Goal: Task Accomplishment & Management: Manage account settings

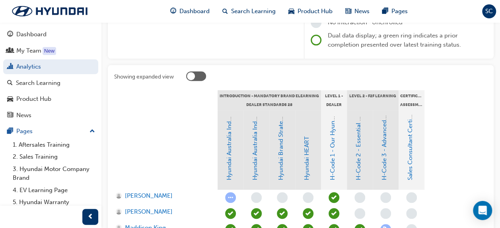
scroll to position [124, 0]
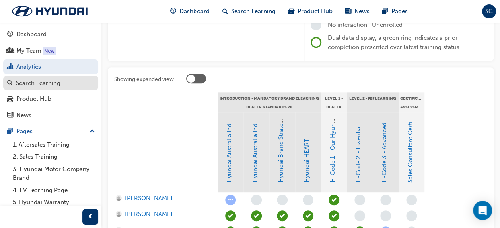
click at [52, 81] on div "Search Learning" at bounding box center [38, 82] width 45 height 9
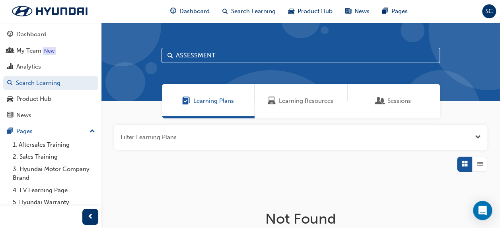
click at [296, 101] on span "Learning Resources" at bounding box center [306, 100] width 54 height 9
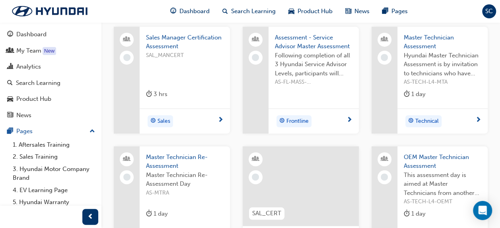
scroll to position [278, 0]
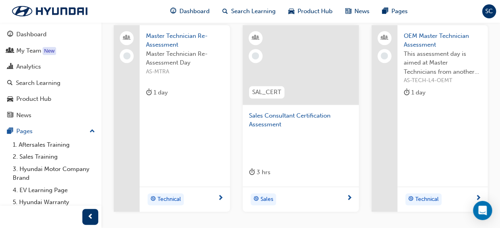
click at [269, 121] on span "Sales Consultant Certification Assessment" at bounding box center [300, 120] width 103 height 18
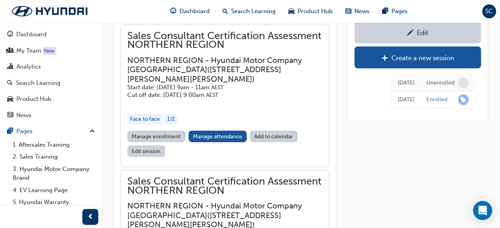
scroll to position [871, 0]
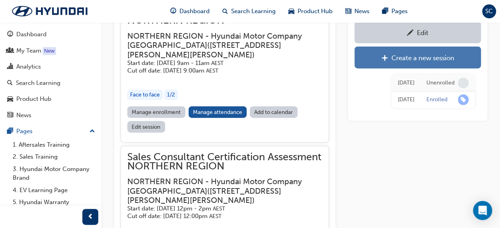
click at [407, 56] on div "Create a new session" at bounding box center [422, 58] width 63 height 8
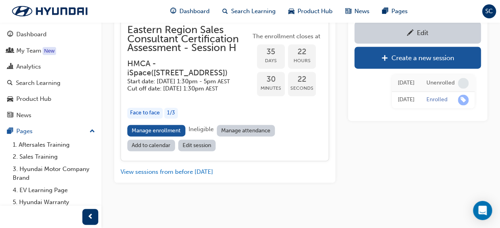
scroll to position [2040, 0]
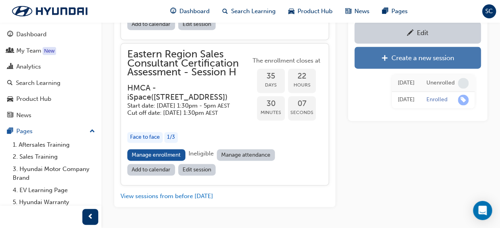
click at [398, 58] on div "Create a new session" at bounding box center [422, 58] width 63 height 8
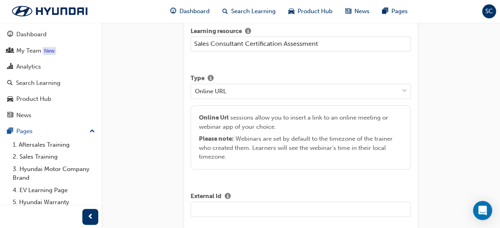
scroll to position [11, 0]
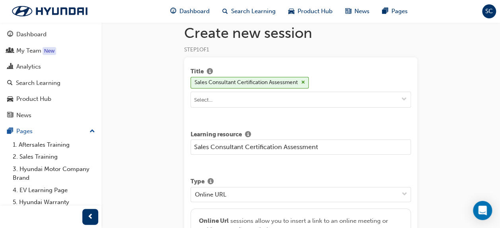
click at [194, 143] on input "Sales Consultant Certification Assessment" at bounding box center [301, 146] width 220 height 15
click at [368, 145] on input "Eastern Region Sales Consultant Certification Assessment" at bounding box center [301, 146] width 220 height 15
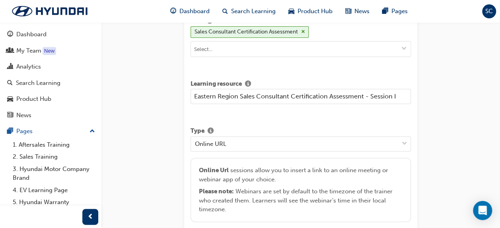
scroll to position [90, 0]
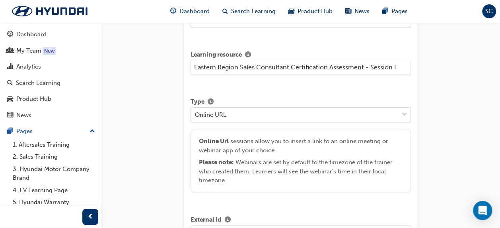
type input "Eastern Region Sales Consultant Certification Assessment - Session I"
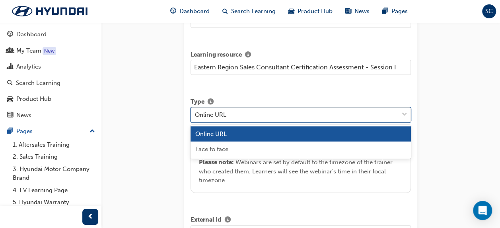
click at [377, 114] on div "Online URL" at bounding box center [295, 114] width 208 height 14
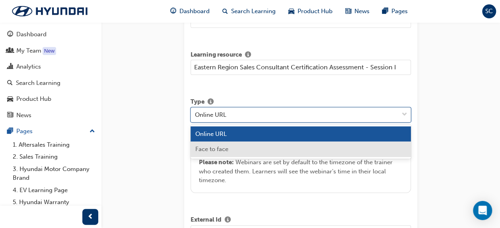
click at [317, 146] on div "Face to face" at bounding box center [301, 149] width 220 height 16
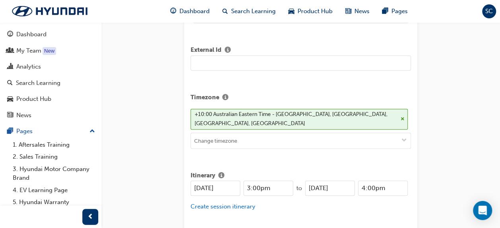
scroll to position [249, 0]
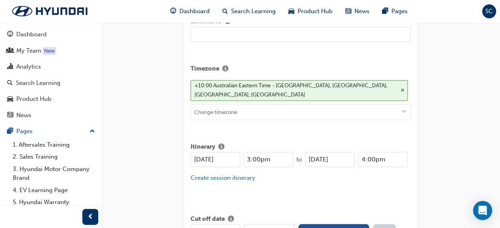
click at [212, 152] on input "[DATE]" at bounding box center [216, 159] width 50 height 15
type input "[DATE]"
click at [325, 152] on input "[DATE]" at bounding box center [330, 159] width 50 height 15
type input "[DATE]"
drag, startPoint x: 271, startPoint y: 148, endPoint x: 243, endPoint y: 149, distance: 28.3
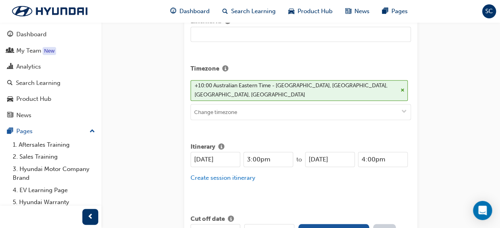
click at [243, 152] on div "[DATE] 3:00pm" at bounding box center [242, 159] width 103 height 15
type input "9:00am"
click at [386, 152] on input "4:00pm" at bounding box center [383, 159] width 50 height 15
type input "4"
type input "12:00pm"
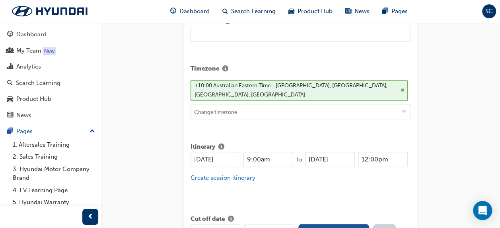
click at [278, 180] on div "[DATE] 9:00am to [DATE] 12:00pm Create session itinerary" at bounding box center [301, 172] width 220 height 40
click at [325, 224] on button "Sync with earliest session" at bounding box center [333, 231] width 71 height 15
type input "[DATE]"
type input "9:00am"
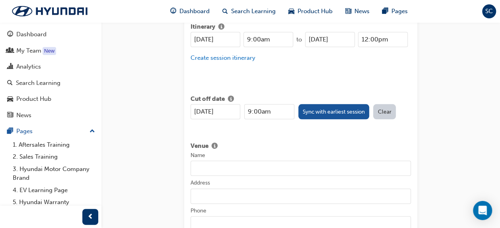
scroll to position [408, 0]
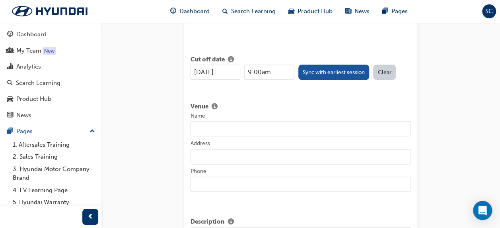
click at [216, 121] on input "Name" at bounding box center [301, 128] width 220 height 15
type input "HMCA - iSpace"
type input "[STREET_ADDRESS]"
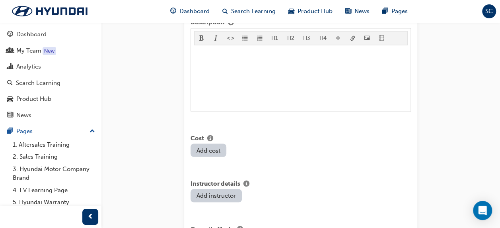
scroll to position [727, 0]
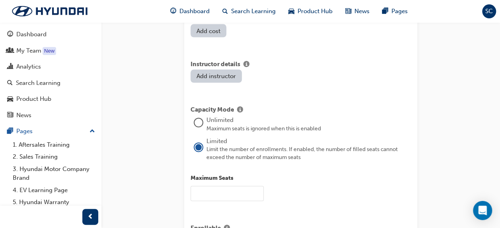
click at [224, 185] on input "text" at bounding box center [227, 192] width 73 height 15
type input "3"
click at [308, 185] on div "3" at bounding box center [301, 192] width 220 height 15
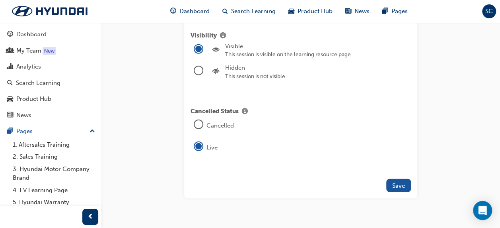
scroll to position [998, 0]
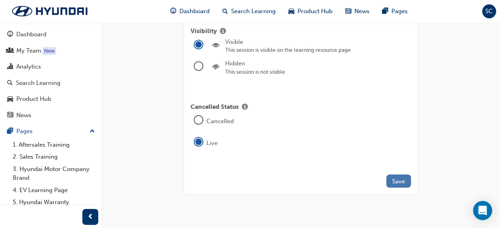
click at [401, 177] on span "Save" at bounding box center [398, 180] width 13 height 7
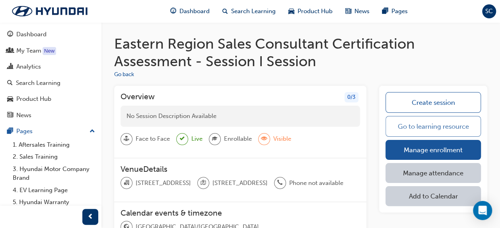
click at [410, 122] on link "Go to learning resource" at bounding box center [432, 126] width 95 height 21
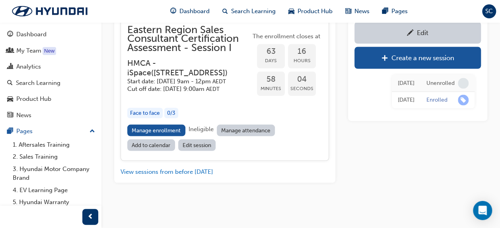
scroll to position [2205, 0]
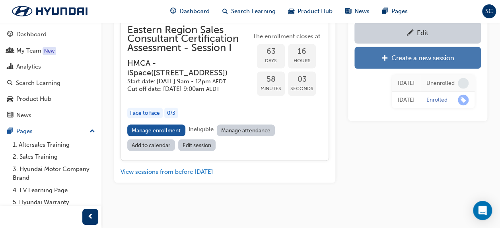
click at [403, 58] on div "Create a new session" at bounding box center [422, 58] width 63 height 8
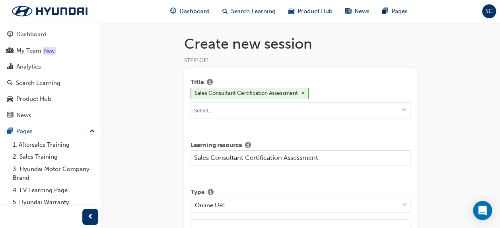
click at [194, 156] on input "Sales Consultant Certification Assessment" at bounding box center [301, 157] width 220 height 15
click at [364, 156] on input "Eastern Region Sales Consultant Certification Assessment" at bounding box center [301, 157] width 220 height 15
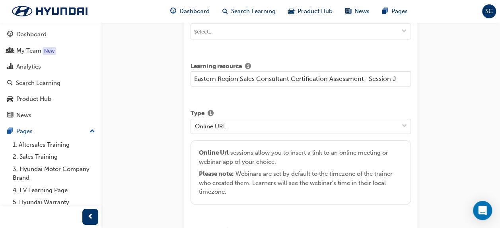
scroll to position [80, 0]
type input "Eastern Region Sales Consultant Certification Assessment- Session J"
click at [315, 125] on div "Online URL" at bounding box center [295, 125] width 208 height 14
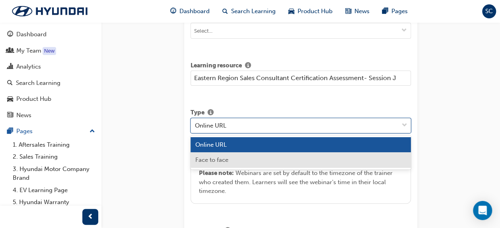
click at [275, 157] on div "Face to face" at bounding box center [301, 160] width 220 height 16
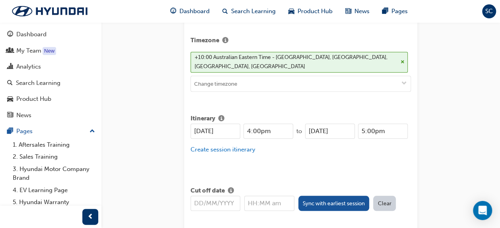
scroll to position [278, 0]
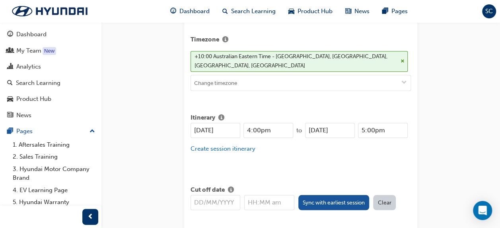
click at [270, 123] on input "4:00pm" at bounding box center [268, 130] width 50 height 15
drag, startPoint x: 212, startPoint y: 119, endPoint x: 181, endPoint y: 119, distance: 30.2
type input "[DATE]"
click at [273, 123] on input "4:00pm" at bounding box center [268, 130] width 50 height 15
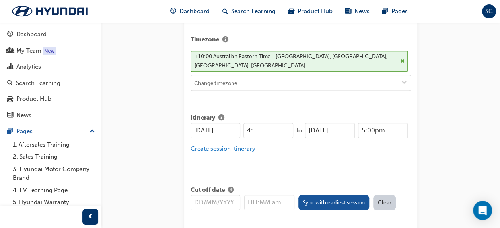
type input "4"
type input "1:30pm"
click at [326, 123] on input "[DATE]" at bounding box center [330, 130] width 50 height 15
type input "[DATE]"
click at [373, 123] on input "5:00pm" at bounding box center [383, 130] width 50 height 15
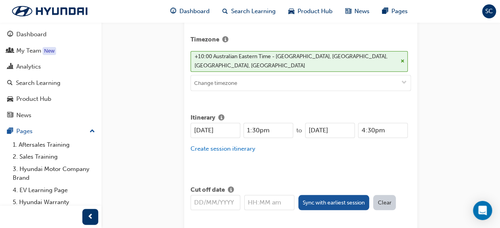
type input "4:30pm"
click at [298, 149] on div "[DATE] 1:30pm to [DATE] 4:30pm Create session itinerary" at bounding box center [301, 143] width 220 height 40
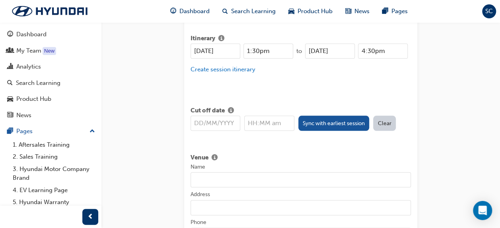
scroll to position [358, 0]
click at [334, 115] on button "Sync with earliest session" at bounding box center [333, 122] width 71 height 15
type input "[DATE]"
type input "1:30pm"
click at [211, 171] on input "Name" at bounding box center [301, 178] width 220 height 15
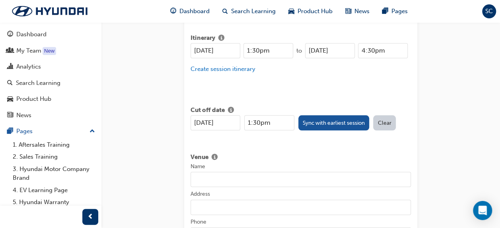
type input "HMCA - iSpace"
type input "[STREET_ADDRESS]"
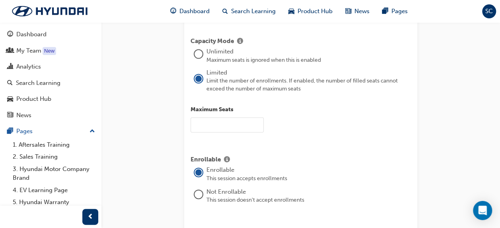
scroll to position [796, 0]
click at [211, 117] on input "text" at bounding box center [227, 124] width 73 height 15
type input "3"
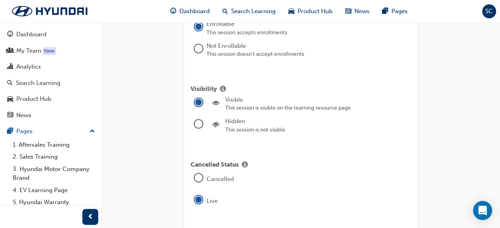
scroll to position [994, 0]
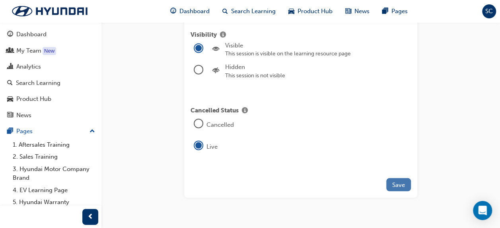
click at [397, 181] on span "Save" at bounding box center [398, 184] width 13 height 7
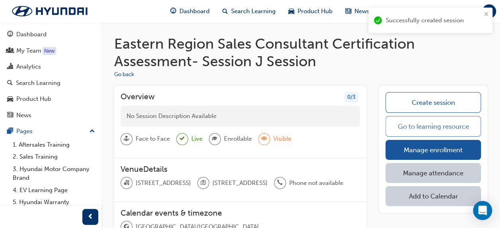
click at [424, 124] on link "Go to learning resource" at bounding box center [432, 126] width 95 height 21
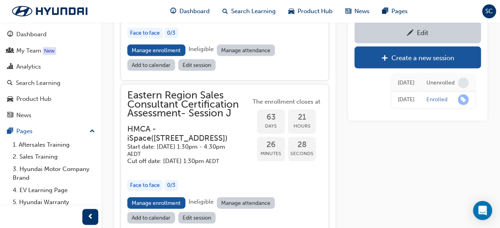
scroll to position [2244, 0]
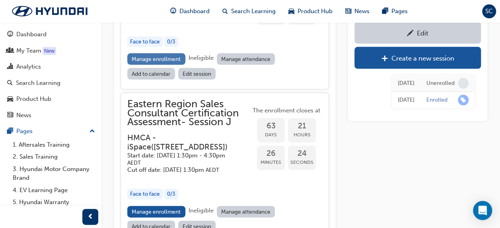
click at [149, 64] on link "Manage enrollment" at bounding box center [156, 59] width 58 height 12
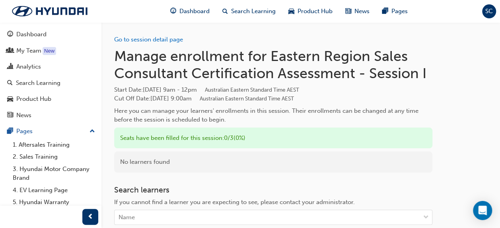
scroll to position [80, 0]
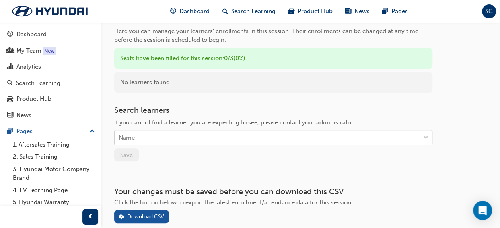
click at [156, 139] on div "Name" at bounding box center [267, 137] width 305 height 14
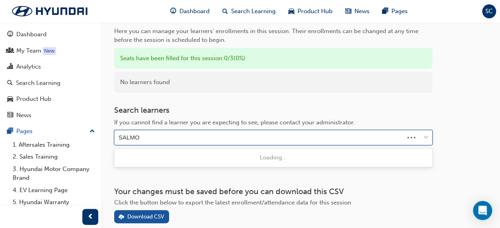
type input "SALMON"
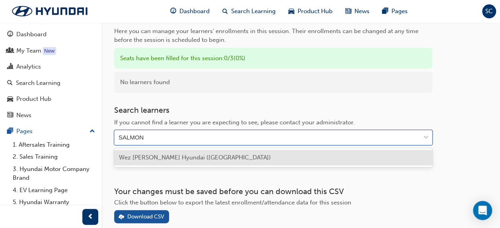
click at [158, 156] on span "Wez [PERSON_NAME] Hyundai ([GEOGRAPHIC_DATA])" at bounding box center [195, 157] width 152 height 7
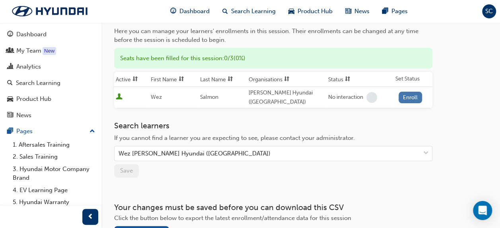
click at [415, 95] on button "Enroll" at bounding box center [411, 97] width 24 height 12
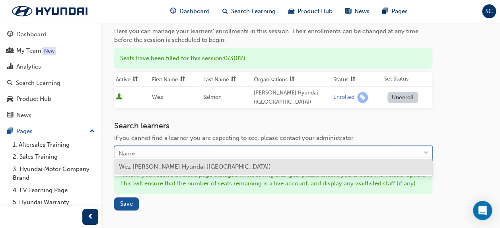
click at [198, 146] on div "Name" at bounding box center [267, 153] width 305 height 14
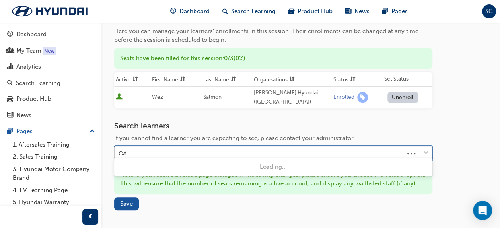
type input "CAM"
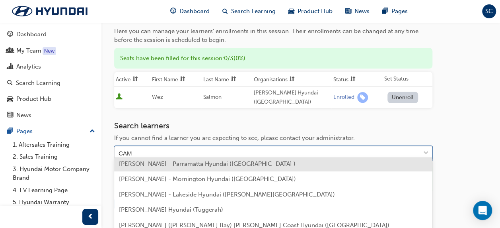
click at [159, 167] on span "[PERSON_NAME] - Parramatta Hyundai ([GEOGRAPHIC_DATA] )" at bounding box center [207, 163] width 177 height 7
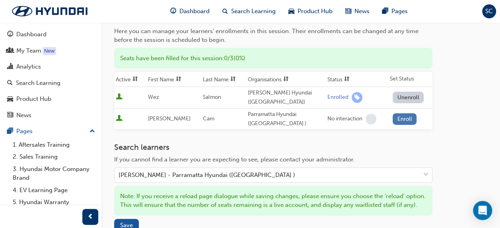
click at [404, 113] on button "Enroll" at bounding box center [405, 119] width 24 height 12
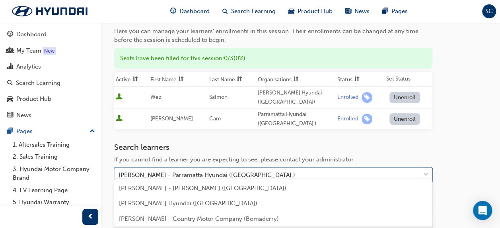
scroll to position [153, 0]
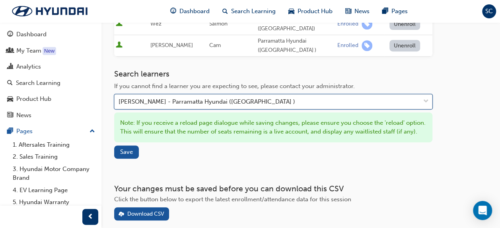
click at [251, 95] on div "[PERSON_NAME] - Parramatta Hyundai ([GEOGRAPHIC_DATA] )" at bounding box center [267, 102] width 305 height 14
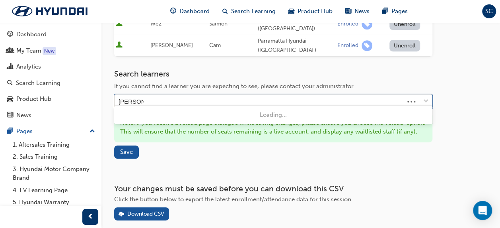
type input "HAVENST"
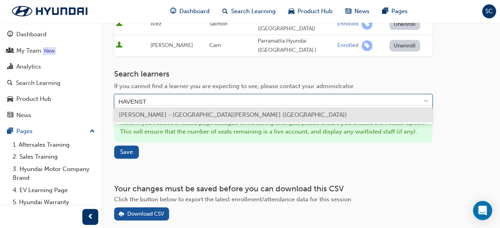
click at [241, 120] on div "[PERSON_NAME] - [GEOGRAPHIC_DATA][PERSON_NAME] ([GEOGRAPHIC_DATA])" at bounding box center [273, 115] width 318 height 16
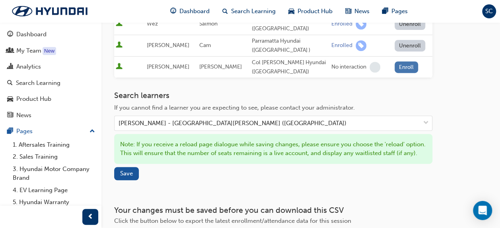
click at [402, 61] on button "Enroll" at bounding box center [407, 67] width 24 height 12
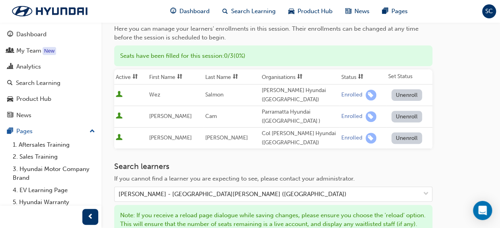
scroll to position [159, 0]
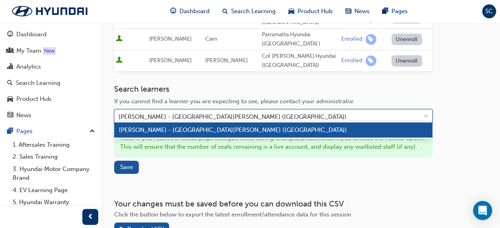
click at [254, 112] on div "[PERSON_NAME] - [GEOGRAPHIC_DATA][PERSON_NAME] ([GEOGRAPHIC_DATA])" at bounding box center [233, 116] width 228 height 9
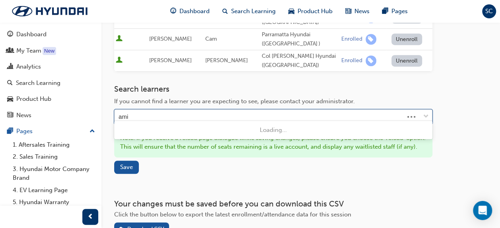
type input "amin"
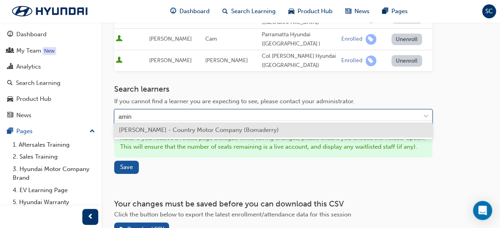
click at [193, 128] on span "[PERSON_NAME] - Country Motor Company (Bomaderry)" at bounding box center [199, 129] width 160 height 7
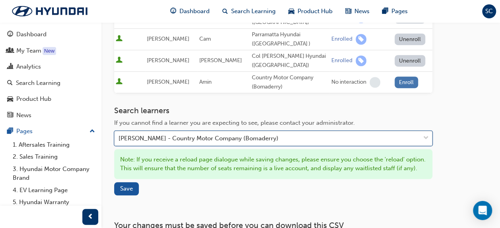
click at [405, 76] on button "Enroll" at bounding box center [407, 82] width 24 height 12
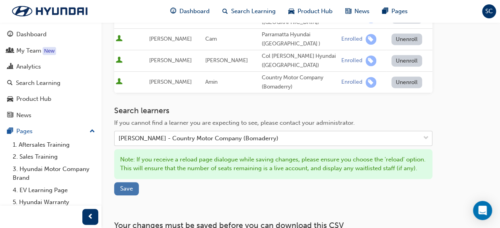
click at [126, 187] on span "Save" at bounding box center [126, 188] width 13 height 7
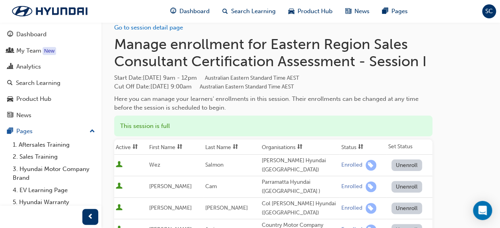
scroll to position [0, 0]
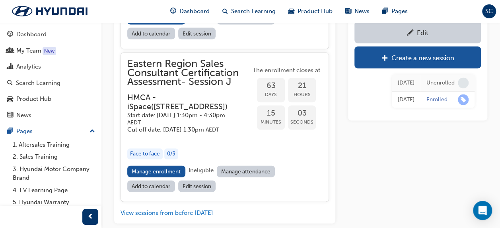
scroll to position [2244, 0]
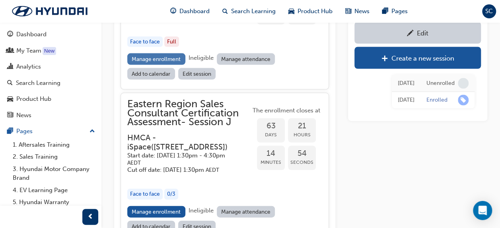
click at [167, 64] on link "Manage enrollment" at bounding box center [156, 59] width 58 height 12
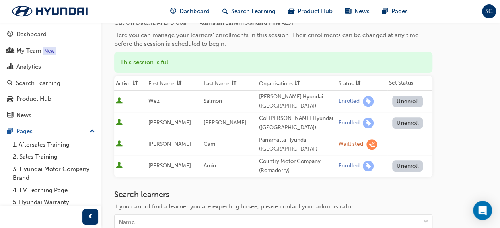
scroll to position [74, 0]
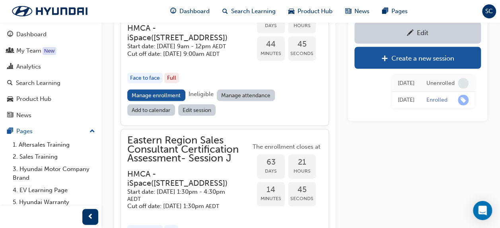
scroll to position [2164, 0]
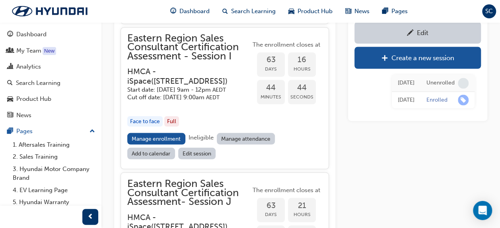
click at [414, 31] on div "Edit" at bounding box center [417, 32] width 115 height 10
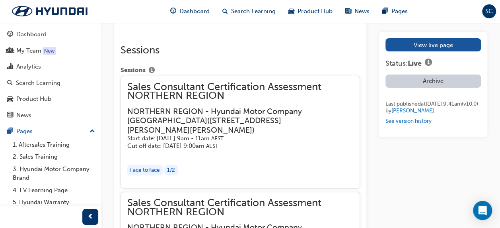
scroll to position [1432, 0]
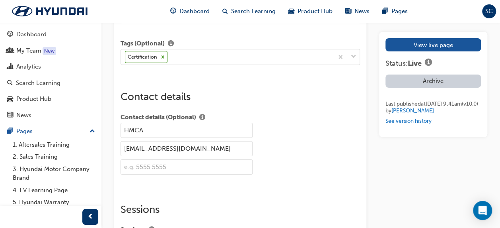
scroll to position [2164, 0]
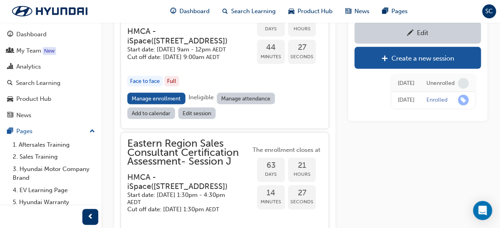
scroll to position [2204, 0]
click at [196, 119] on link "Edit session" at bounding box center [197, 113] width 38 height 12
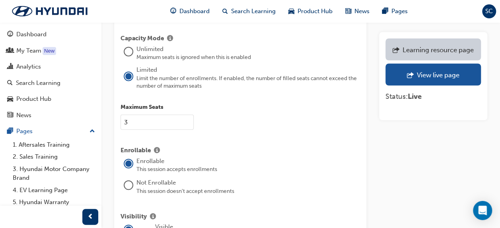
scroll to position [756, 0]
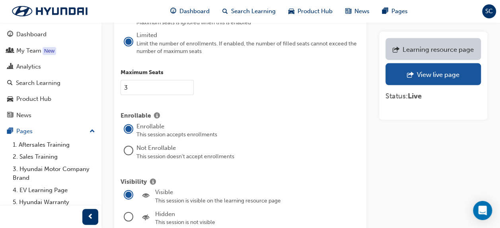
drag, startPoint x: 131, startPoint y: 76, endPoint x: 122, endPoint y: 78, distance: 9.0
click at [122, 80] on input "3" at bounding box center [157, 87] width 73 height 15
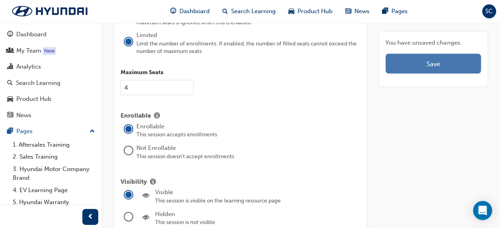
type input "4"
click at [423, 65] on button "Save" at bounding box center [432, 64] width 95 height 20
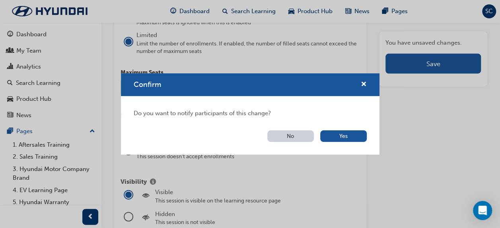
click at [295, 136] on button "No" at bounding box center [290, 136] width 47 height 12
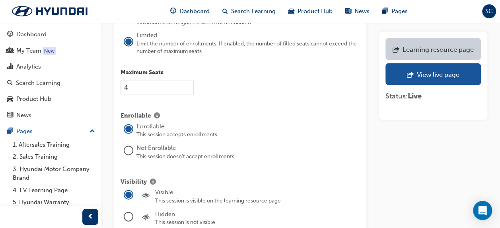
scroll to position [2204, 0]
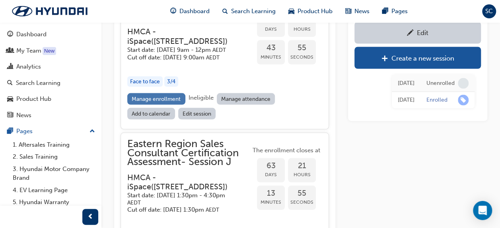
click at [162, 104] on link "Manage enrollment" at bounding box center [156, 99] width 58 height 12
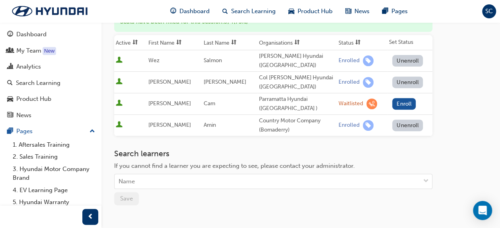
scroll to position [119, 0]
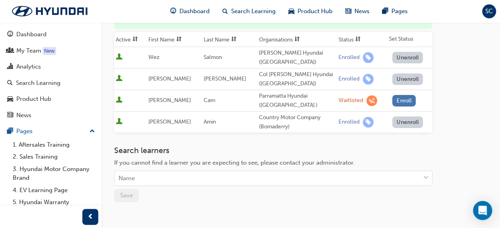
click at [401, 95] on button "Enroll" at bounding box center [404, 101] width 24 height 12
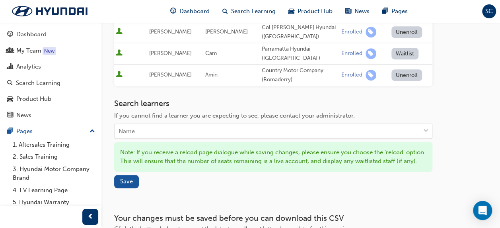
scroll to position [235, 0]
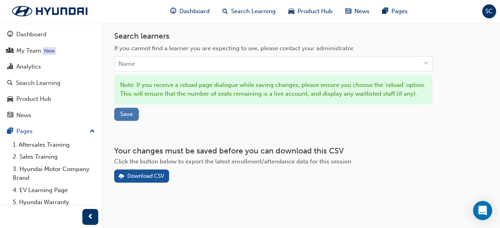
click at [135, 112] on button "Save" at bounding box center [126, 113] width 25 height 13
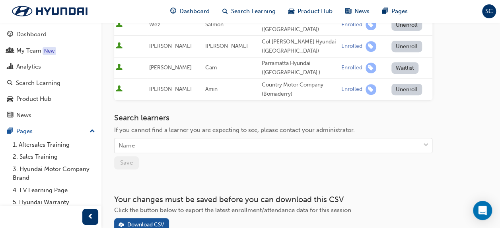
scroll to position [74, 0]
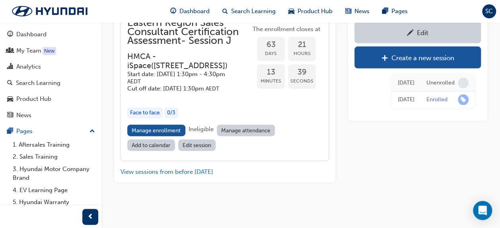
scroll to position [2363, 0]
click at [148, 136] on link "Manage enrollment" at bounding box center [156, 130] width 58 height 12
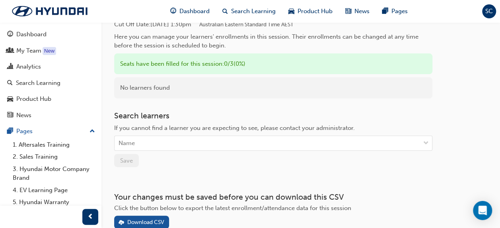
scroll to position [119, 0]
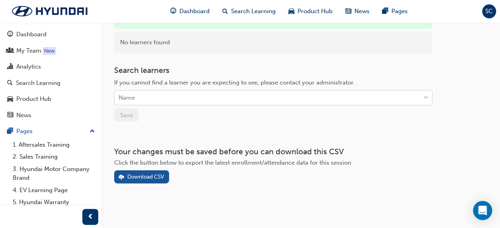
click at [149, 96] on div "Name" at bounding box center [267, 98] width 305 height 14
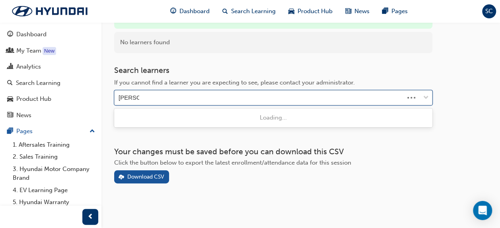
type input "[PERSON_NAME]"
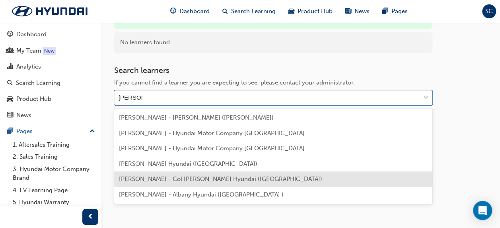
click at [151, 177] on span "[PERSON_NAME] - Col [PERSON_NAME] Hyundai ([GEOGRAPHIC_DATA])" at bounding box center [220, 178] width 203 height 7
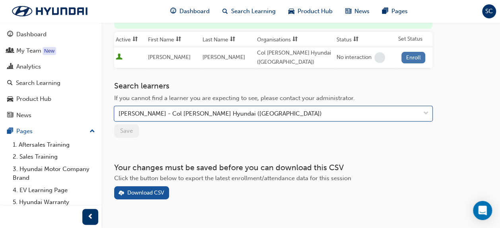
click at [413, 58] on button "Enroll" at bounding box center [413, 58] width 24 height 12
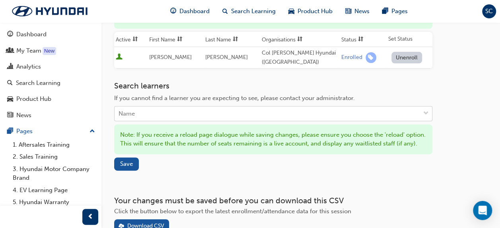
click at [154, 115] on div "Name" at bounding box center [267, 114] width 305 height 14
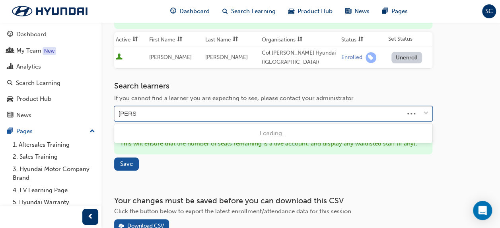
type input "[PERSON_NAME]"
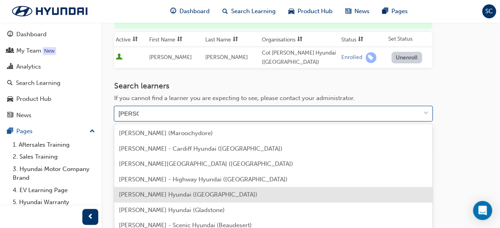
scroll to position [80, 0]
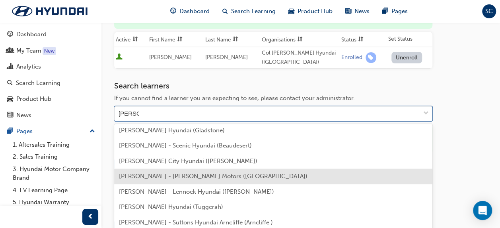
click at [160, 179] on span "[PERSON_NAME] - [PERSON_NAME] Motors ([GEOGRAPHIC_DATA])" at bounding box center [213, 175] width 189 height 7
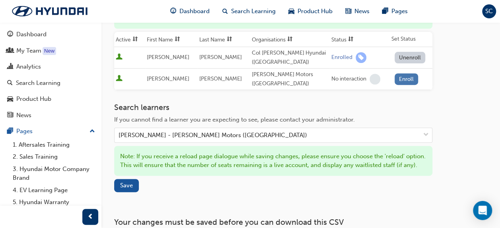
click at [405, 80] on button "Enroll" at bounding box center [407, 79] width 24 height 12
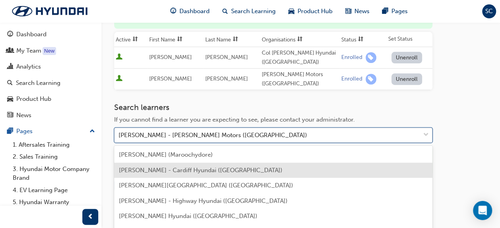
scroll to position [159, 0]
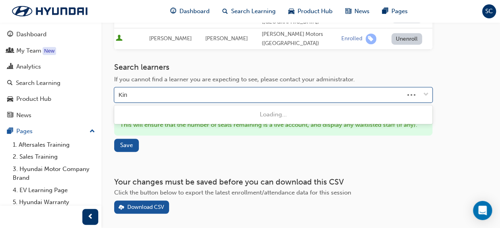
type input "King"
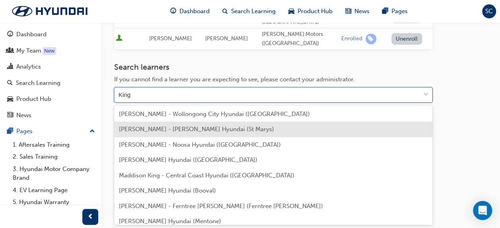
scroll to position [80, 0]
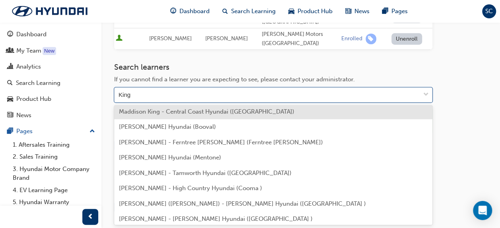
click at [187, 113] on span "Maddison King - Central Coast Hyundai ([GEOGRAPHIC_DATA])" at bounding box center [206, 111] width 175 height 7
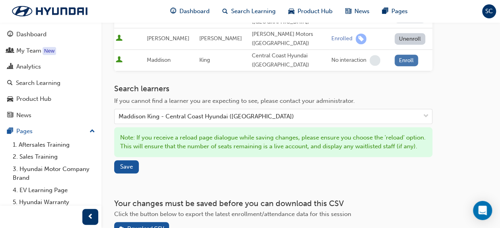
click at [401, 60] on button "Enroll" at bounding box center [407, 60] width 24 height 12
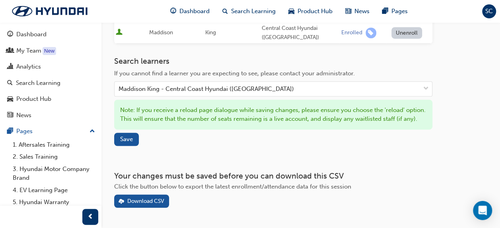
scroll to position [199, 0]
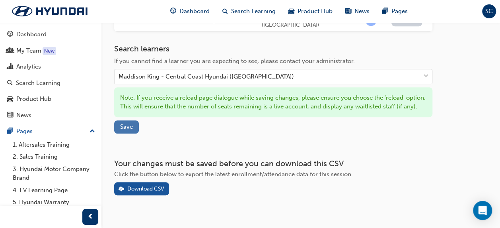
click at [124, 130] on span "Save" at bounding box center [126, 126] width 13 height 7
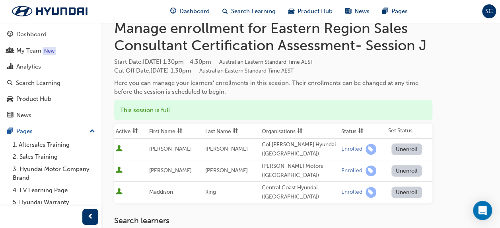
scroll to position [0, 0]
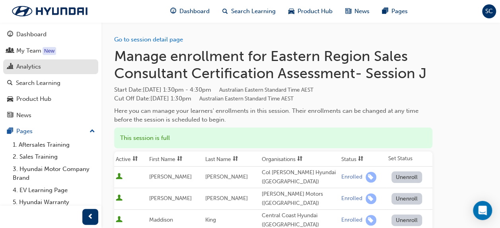
click at [41, 63] on div "Analytics" at bounding box center [28, 66] width 25 height 9
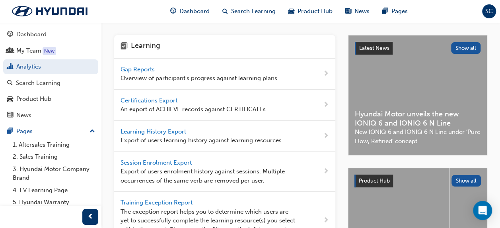
click at [130, 70] on span "Gap Reports" at bounding box center [139, 69] width 36 height 7
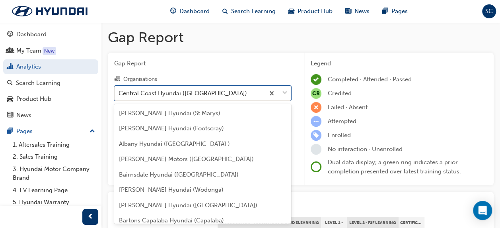
scroll to position [286, 0]
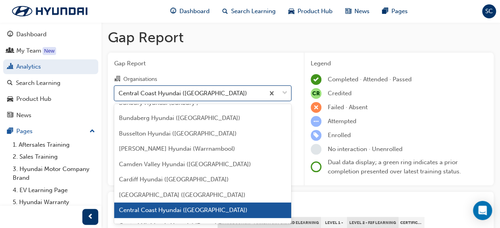
click at [134, 89] on div "Central Coast Hyundai ([GEOGRAPHIC_DATA])" at bounding box center [183, 92] width 128 height 9
click at [119, 89] on input "Organisations option Central Coast Hyundai ([GEOGRAPHIC_DATA]) focused, 26 of 1…" at bounding box center [119, 92] width 1 height 7
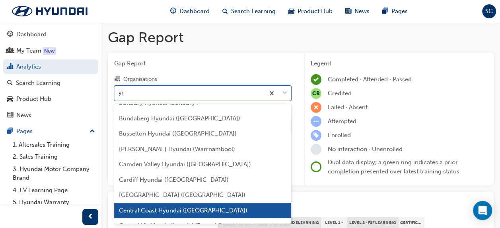
scroll to position [0, 0]
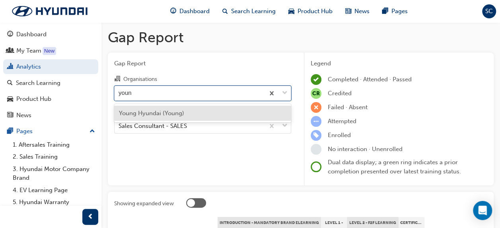
type input "young"
click at [151, 112] on span "Young Hyundai (Young)" at bounding box center [151, 112] width 65 height 7
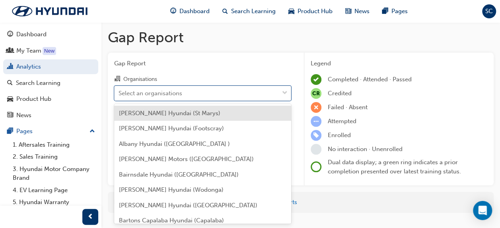
click at [210, 92] on div "Select an organisations" at bounding box center [197, 93] width 164 height 14
click at [119, 92] on input "Organisations option Young Hyundai (Young), selected. option [PERSON_NAME] Hyun…" at bounding box center [119, 92] width 1 height 7
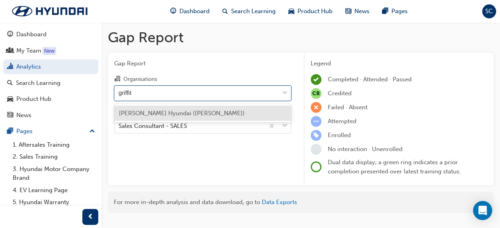
type input "[PERSON_NAME]"
click at [204, 113] on div "[PERSON_NAME] Hyundai ([PERSON_NAME])" at bounding box center [202, 113] width 177 height 16
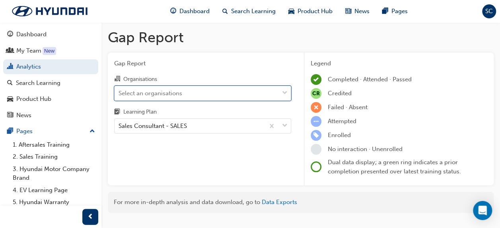
click at [199, 93] on div "Select an organisations" at bounding box center [197, 93] width 164 height 14
click at [119, 93] on input "Organisations option [PERSON_NAME] Hyundai ([PERSON_NAME]), selected. 0 results…" at bounding box center [119, 92] width 1 height 7
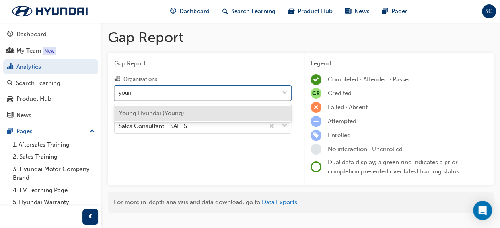
type input "young"
click at [196, 111] on div "Young Hyundai (Young)" at bounding box center [202, 113] width 177 height 16
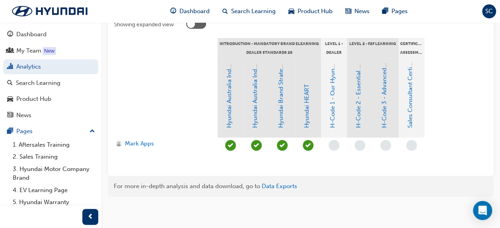
scroll to position [180, 0]
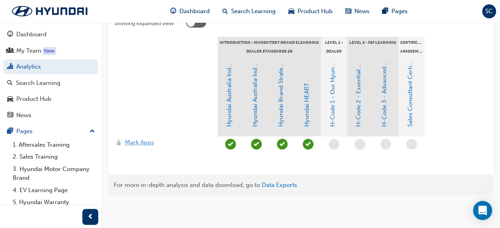
click at [140, 141] on span "Mark Apps" at bounding box center [139, 142] width 29 height 9
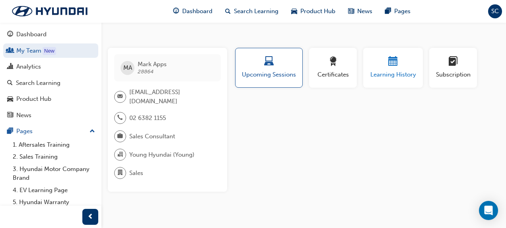
click at [387, 72] on span "Learning History" at bounding box center [393, 74] width 48 height 9
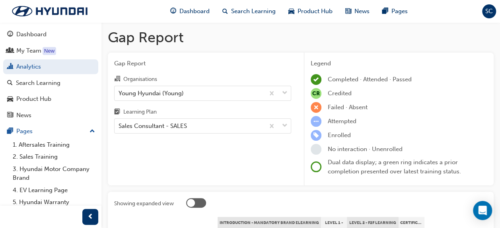
scroll to position [180, 0]
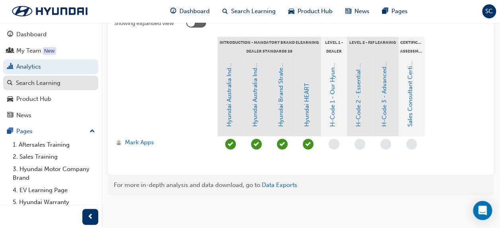
click at [64, 82] on div "Search Learning" at bounding box center [50, 83] width 87 height 10
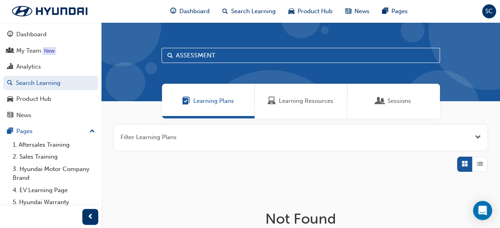
click at [283, 96] on span "Learning Resources" at bounding box center [306, 100] width 54 height 9
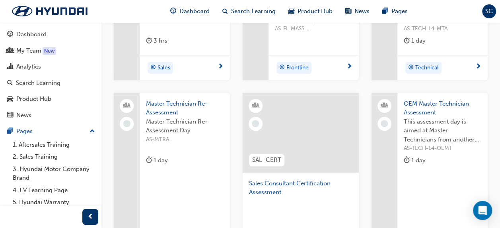
scroll to position [318, 0]
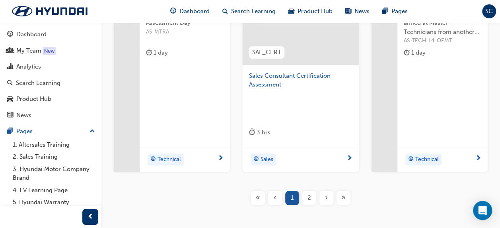
click at [282, 78] on span "Sales Consultant Certification Assessment" at bounding box center [300, 80] width 103 height 18
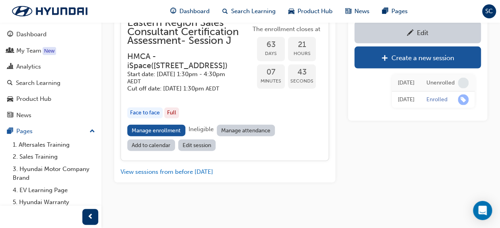
scroll to position [2403, 0]
click at [138, 127] on link "Manage enrollment" at bounding box center [156, 130] width 58 height 12
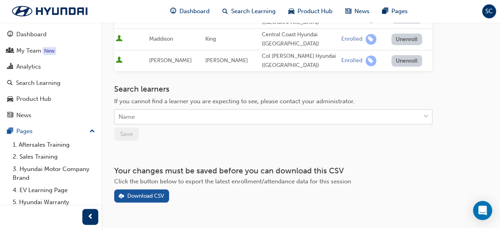
scroll to position [178, 0]
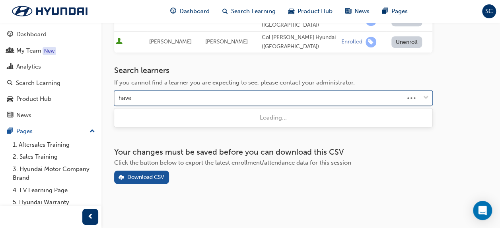
type input "haven"
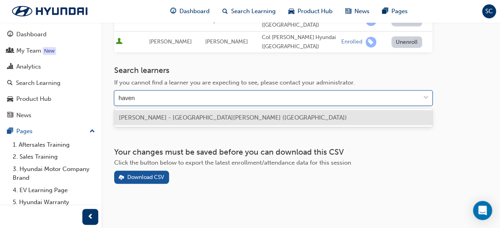
click at [144, 116] on span "[PERSON_NAME] - [GEOGRAPHIC_DATA][PERSON_NAME] ([GEOGRAPHIC_DATA])" at bounding box center [233, 117] width 228 height 7
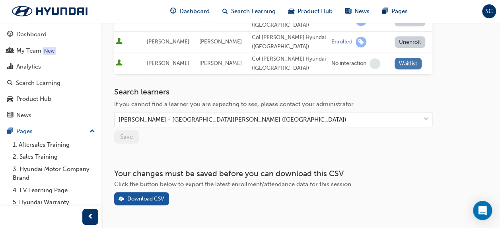
click at [405, 64] on button "Waitlist" at bounding box center [408, 64] width 27 height 12
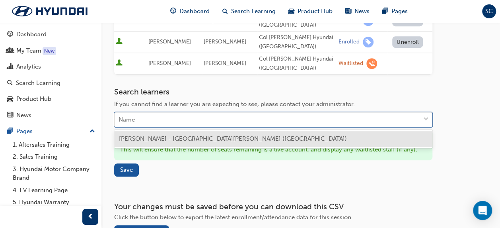
click at [266, 115] on div "Name" at bounding box center [267, 120] width 305 height 14
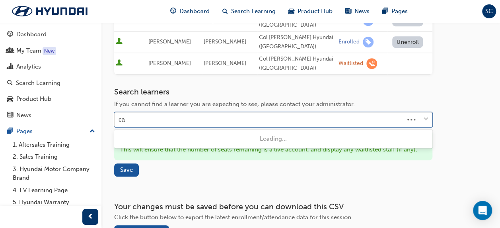
type input "cam"
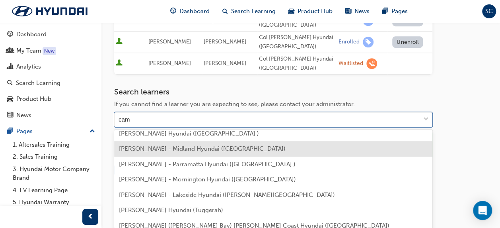
scroll to position [80, 0]
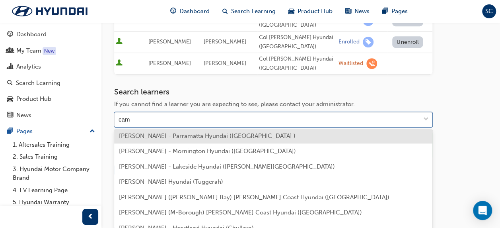
click at [191, 137] on span "[PERSON_NAME] - Parramatta Hyundai ([GEOGRAPHIC_DATA] )" at bounding box center [207, 135] width 177 height 7
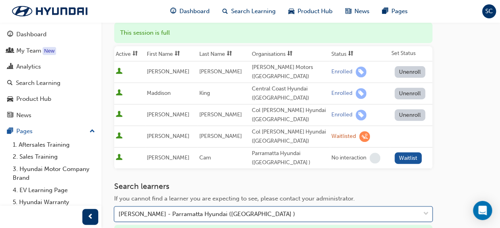
scroll to position [98, 0]
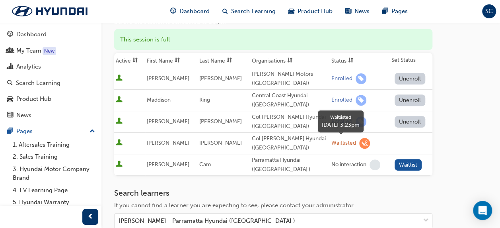
click at [359, 141] on span "learningRecordVerb_WAITLIST-icon" at bounding box center [364, 143] width 11 height 11
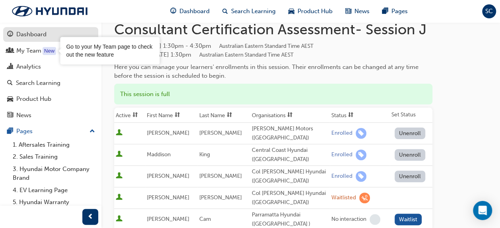
scroll to position [0, 0]
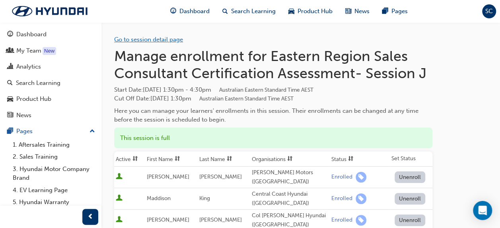
click at [132, 39] on link "Go to session detail page" at bounding box center [148, 39] width 69 height 7
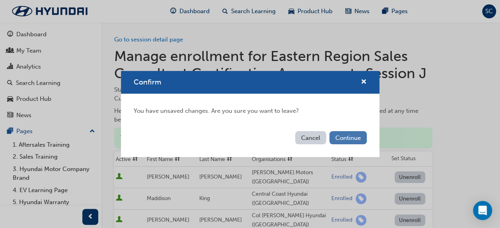
click at [341, 134] on button "Continue" at bounding box center [347, 137] width 37 height 13
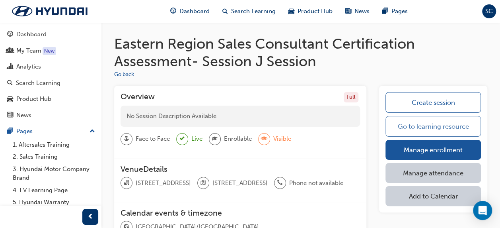
click at [424, 124] on link "Go to learning resource" at bounding box center [432, 126] width 95 height 21
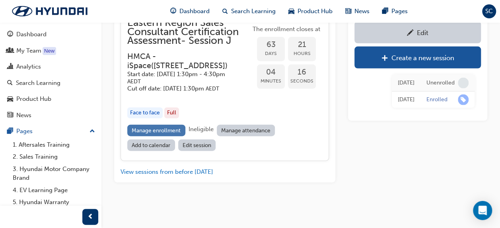
scroll to position [2323, 0]
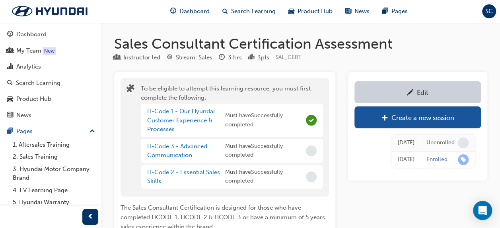
scroll to position [2323, 0]
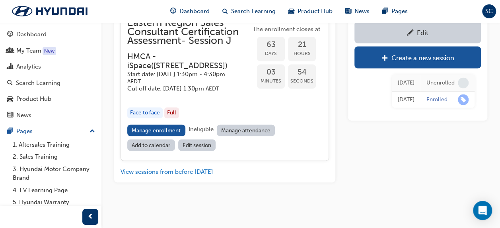
scroll to position [2403, 0]
click at [169, 127] on link "Manage enrollment" at bounding box center [156, 130] width 58 height 12
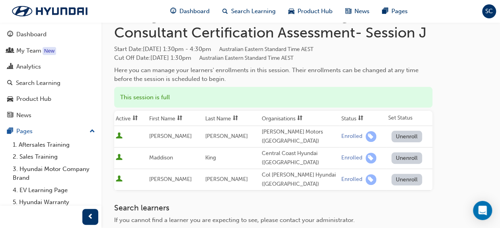
scroll to position [80, 0]
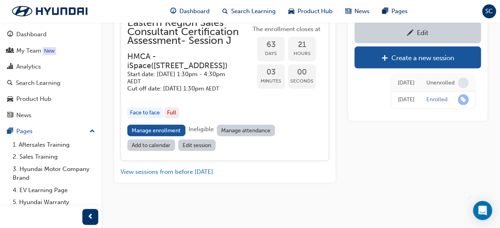
scroll to position [2323, 0]
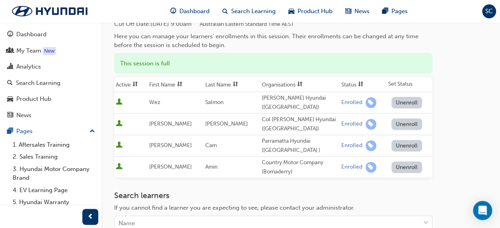
scroll to position [80, 0]
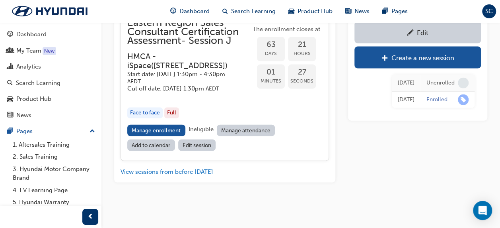
scroll to position [2403, 0]
click at [160, 129] on link "Manage enrollment" at bounding box center [156, 130] width 58 height 12
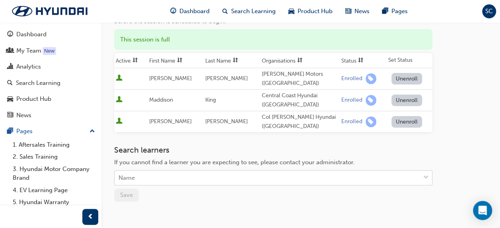
scroll to position [178, 0]
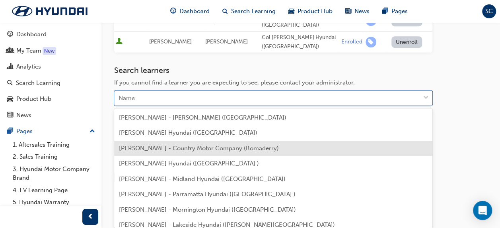
click at [455, 149] on div "Go to session detail page Manage enrollment for Eastern Region Sales Consultant…" at bounding box center [300, 13] width 373 height 339
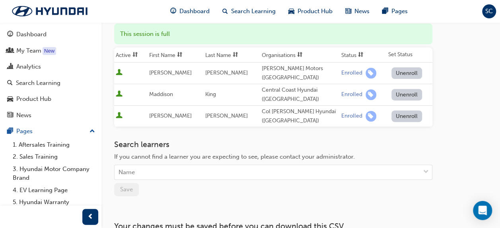
scroll to position [19, 0]
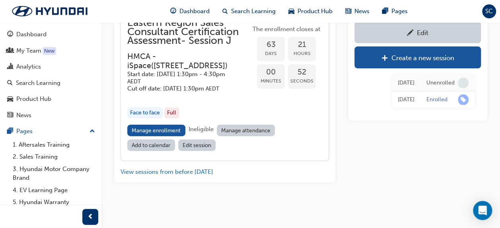
scroll to position [2323, 0]
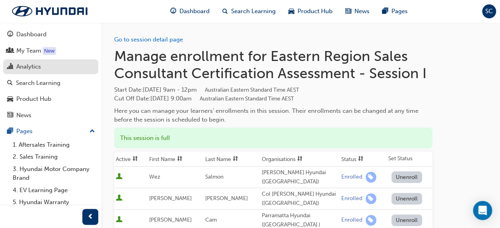
click at [23, 64] on div "Analytics" at bounding box center [28, 66] width 25 height 9
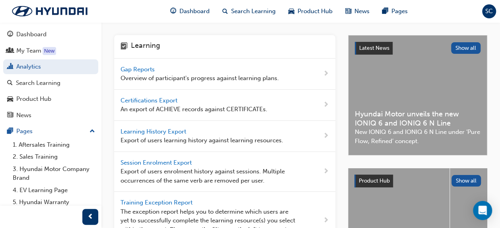
click at [131, 69] on span "Gap Reports" at bounding box center [139, 69] width 36 height 7
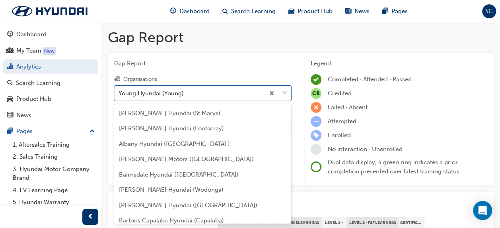
scroll to position [2659, 0]
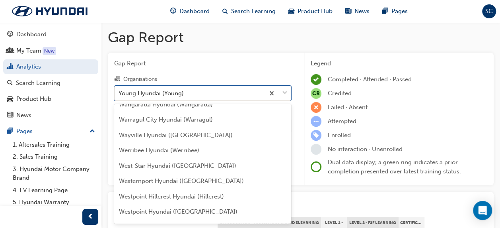
click at [133, 89] on div "Young Hyundai (Young)" at bounding box center [151, 92] width 65 height 9
click at [119, 89] on input "Organisations option Young Hyundai (Young) focused, 181 of 182. 182 results ava…" at bounding box center [119, 92] width 1 height 7
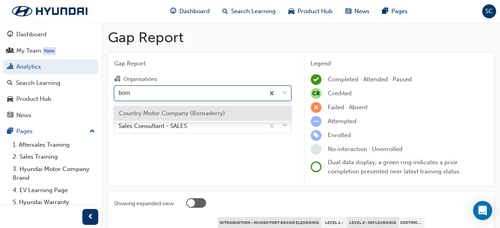
scroll to position [0, 0]
type input "bomaderry"
click at [150, 108] on div "Country Motor Company (Bomaderry)" at bounding box center [202, 113] width 177 height 16
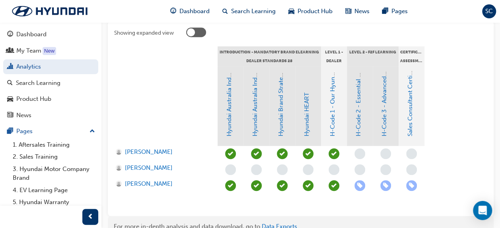
scroll to position [199, 0]
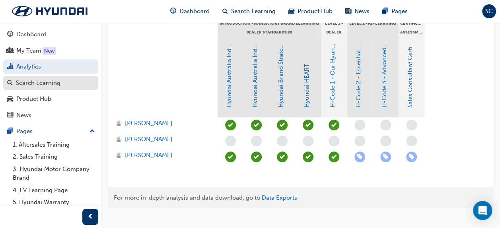
click at [48, 83] on div "Search Learning" at bounding box center [38, 82] width 45 height 9
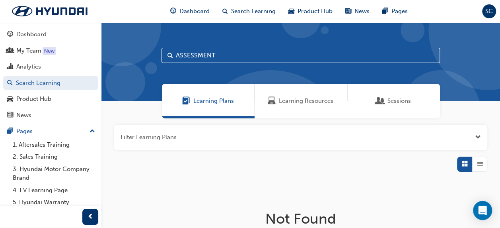
click at [291, 97] on span "Learning Resources" at bounding box center [306, 100] width 54 height 9
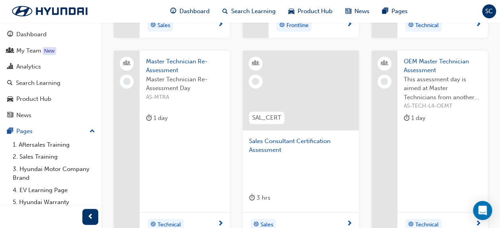
scroll to position [278, 0]
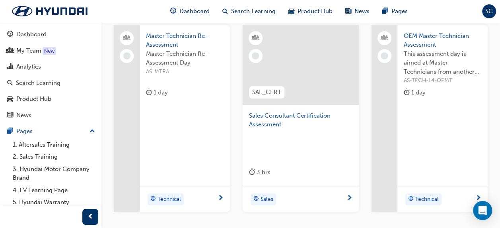
click at [266, 123] on span "Sales Consultant Certification Assessment" at bounding box center [300, 120] width 103 height 18
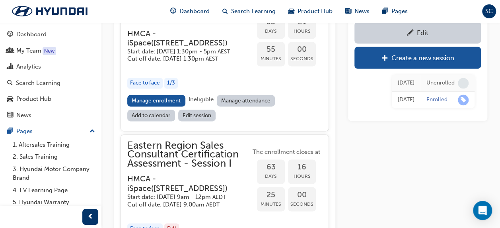
scroll to position [2045, 0]
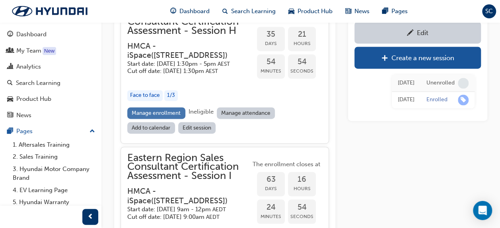
click at [158, 119] on link "Manage enrollment" at bounding box center [156, 113] width 58 height 12
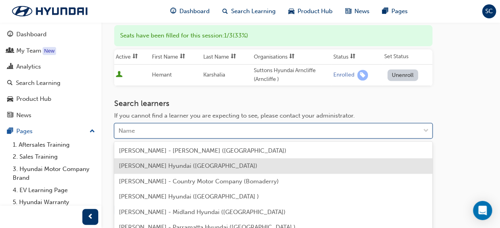
scroll to position [153, 0]
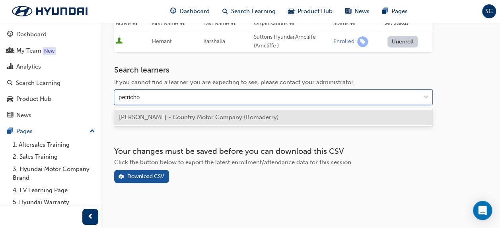
type input "petrichor"
click at [158, 118] on span "[PERSON_NAME] - Country Motor Company (Bomaderry)" at bounding box center [199, 116] width 160 height 7
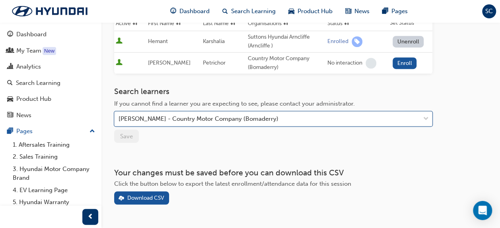
click at [185, 147] on div "Go to session detail page Manage enrollment for Eastern Region Sales Consultant…" at bounding box center [273, 37] width 318 height 335
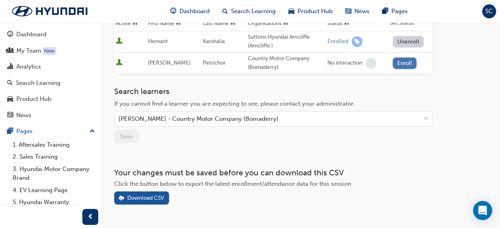
click at [399, 64] on button "Enroll" at bounding box center [405, 63] width 24 height 12
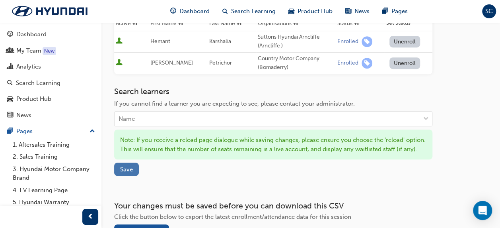
click at [126, 173] on span "Save" at bounding box center [126, 168] width 13 height 7
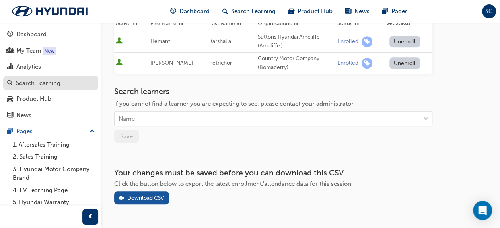
click at [37, 79] on div "Search Learning" at bounding box center [38, 82] width 45 height 9
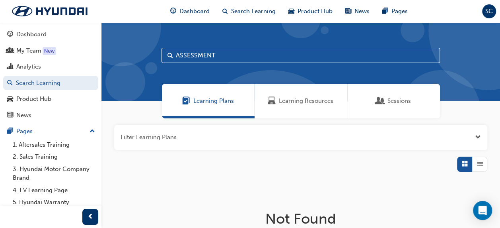
click at [293, 97] on span "Learning Resources" at bounding box center [306, 100] width 54 height 9
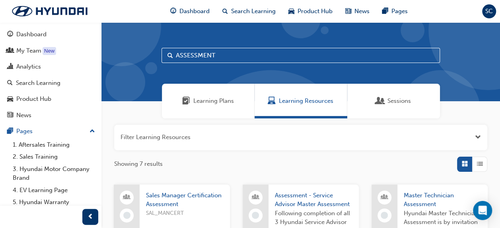
drag, startPoint x: 220, startPoint y: 55, endPoint x: 167, endPoint y: 55, distance: 52.9
click at [167, 55] on div "ASSESSMENT" at bounding box center [300, 55] width 278 height 15
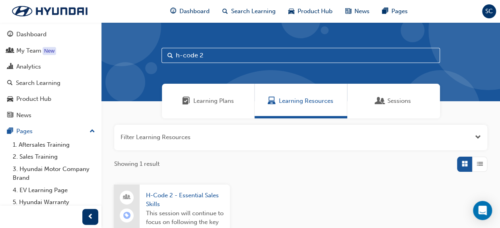
type input "h-code 2"
click at [167, 196] on span "H-Code 2 - Essential Sales Skills" at bounding box center [185, 200] width 78 height 18
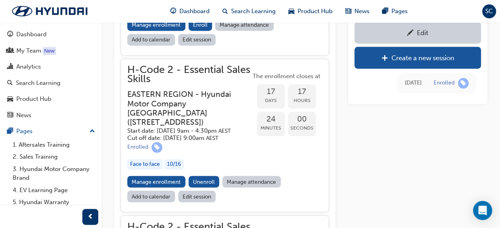
scroll to position [618, 0]
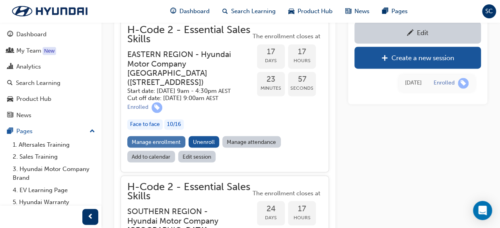
click at [160, 147] on link "Manage enrollment" at bounding box center [156, 142] width 58 height 12
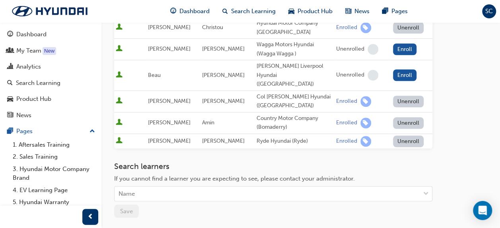
scroll to position [318, 0]
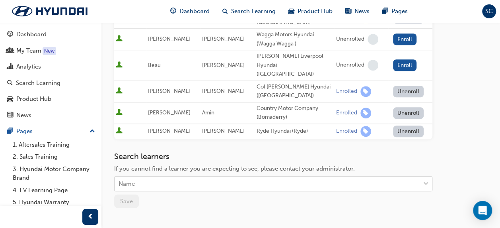
click at [160, 177] on div "Name" at bounding box center [267, 184] width 305 height 14
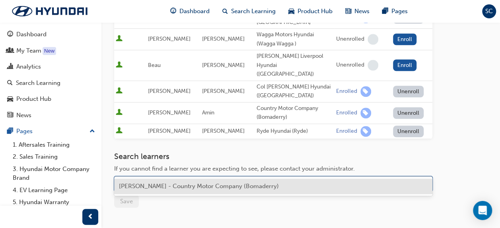
type input "petrichor"
click at [175, 186] on span "[PERSON_NAME] - Country Motor Company (Bomaderry)" at bounding box center [199, 185] width 160 height 7
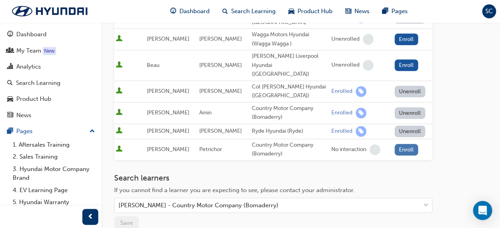
click at [401, 144] on button "Enroll" at bounding box center [407, 150] width 24 height 12
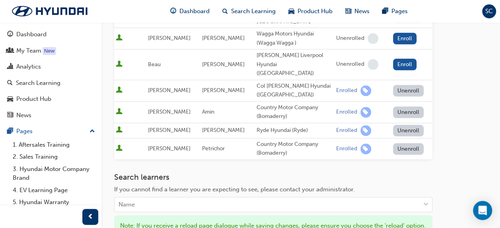
scroll to position [239, 0]
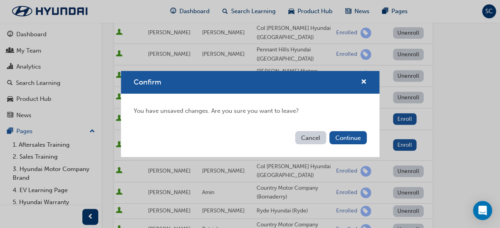
click at [318, 135] on button "Cancel" at bounding box center [310, 137] width 31 height 13
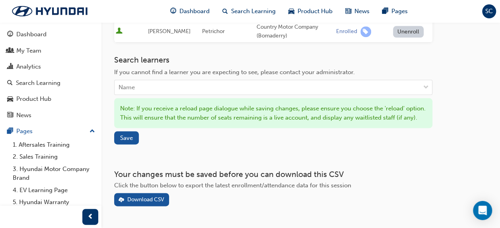
scroll to position [450, 0]
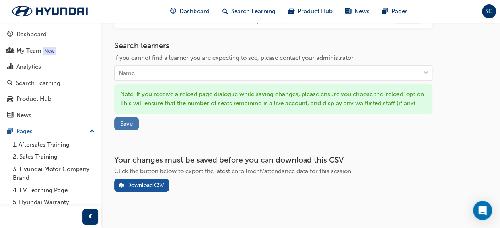
click at [126, 120] on span "Save" at bounding box center [126, 123] width 13 height 7
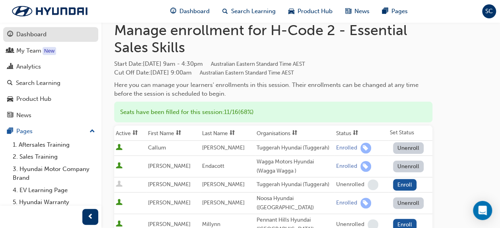
scroll to position [0, 0]
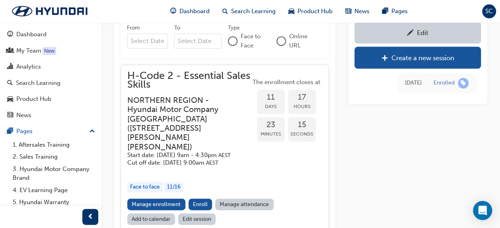
scroll to position [291, 0]
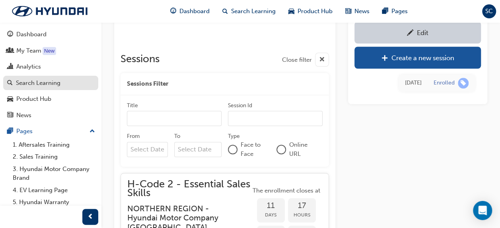
click at [39, 78] on div "Search Learning" at bounding box center [38, 82] width 45 height 9
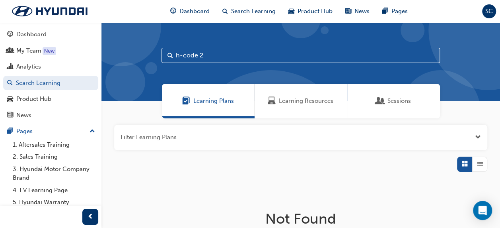
click at [293, 98] on span "Learning Resources" at bounding box center [306, 100] width 54 height 9
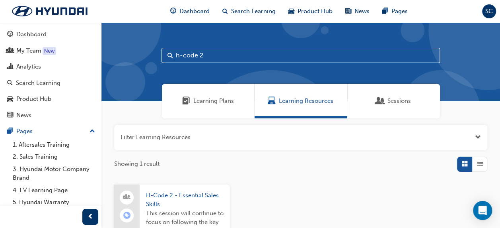
click at [214, 58] on input "h-code 2" at bounding box center [300, 55] width 278 height 15
type input "h-code 3"
click at [193, 196] on span "H-Code 3 - Advanced Communication" at bounding box center [185, 200] width 78 height 18
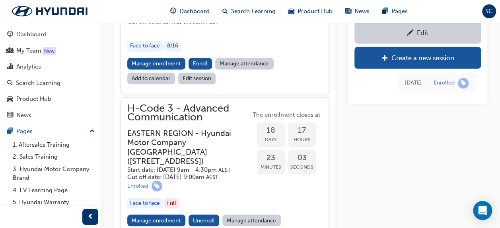
scroll to position [705, 0]
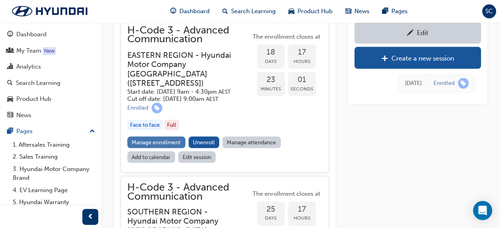
click at [152, 148] on link "Manage enrollment" at bounding box center [156, 142] width 58 height 12
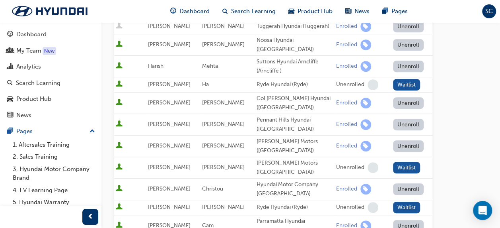
scroll to position [239, 0]
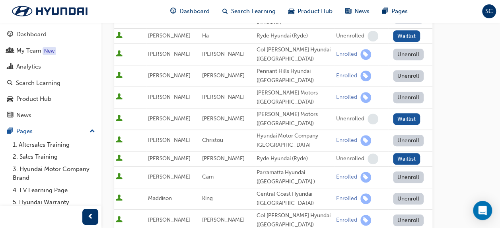
click at [407, 134] on button "Unenroll" at bounding box center [408, 140] width 31 height 12
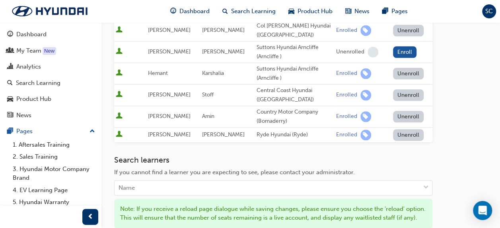
scroll to position [438, 0]
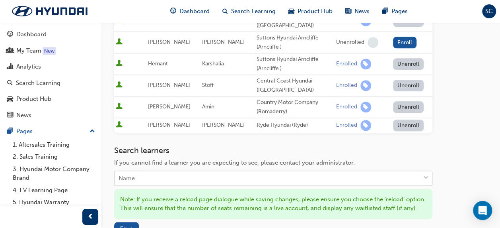
click at [171, 171] on div "Name" at bounding box center [267, 178] width 305 height 14
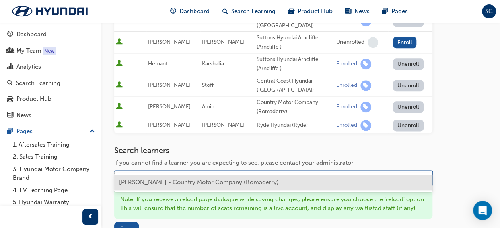
type input "petrichor"
click at [168, 184] on span "[PERSON_NAME] - Country Motor Company (Bomaderry)" at bounding box center [199, 181] width 160 height 7
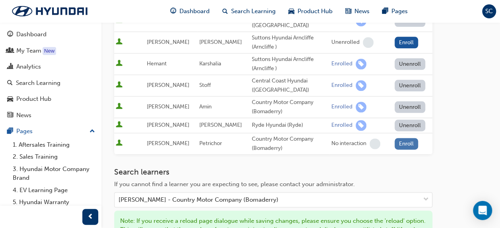
click at [407, 138] on button "Enroll" at bounding box center [407, 144] width 24 height 12
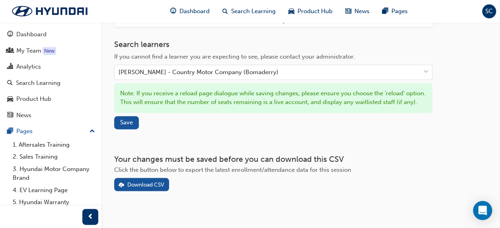
scroll to position [566, 0]
click at [126, 118] on span "Save" at bounding box center [126, 121] width 13 height 7
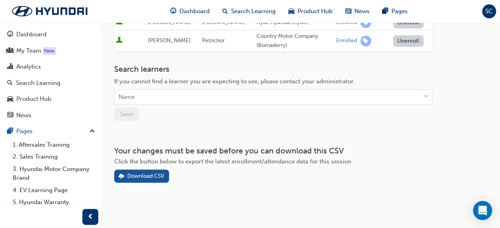
scroll to position [523, 0]
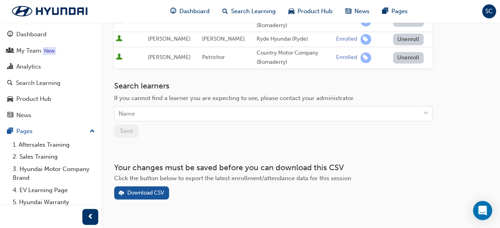
click at [192, 115] on div "Search learners If you cannot find a learner you are expecting to see, please c…" at bounding box center [273, 109] width 318 height 56
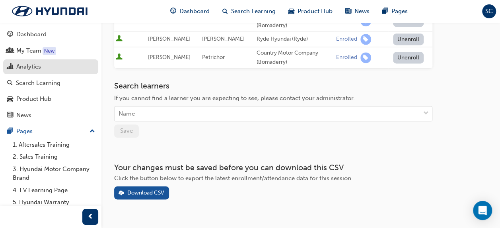
click at [33, 67] on div "Analytics" at bounding box center [28, 66] width 25 height 9
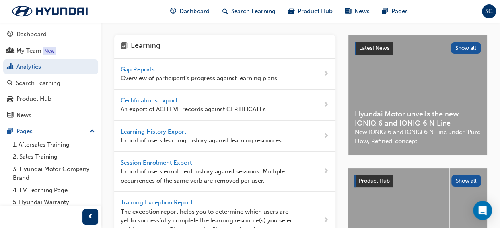
click at [127, 66] on span "Gap Reports" at bounding box center [139, 69] width 36 height 7
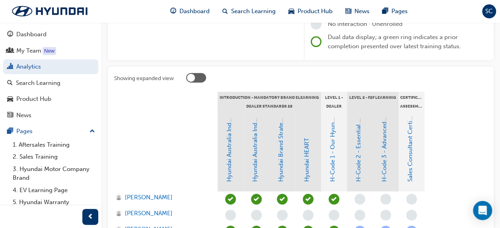
scroll to position [159, 0]
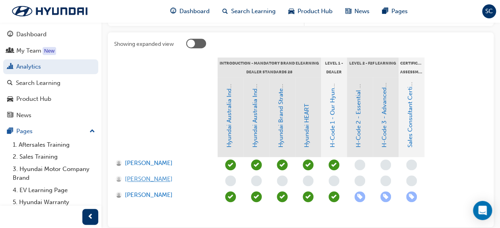
click at [138, 177] on span "[PERSON_NAME]" at bounding box center [149, 178] width 48 height 9
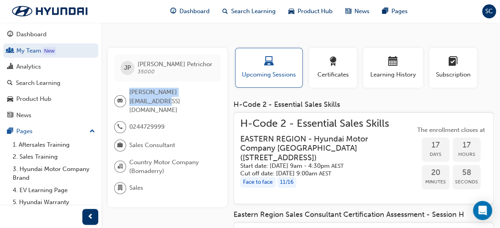
drag, startPoint x: 208, startPoint y: 94, endPoint x: 128, endPoint y: 94, distance: 79.6
click at [128, 94] on div "[PERSON_NAME][EMAIL_ADDRESS][DOMAIN_NAME]" at bounding box center [164, 101] width 100 height 27
drag, startPoint x: 128, startPoint y: 94, endPoint x: 165, endPoint y: 92, distance: 37.4
copy div "[PERSON_NAME][EMAIL_ADDRESS][DOMAIN_NAME]"
